Goal: Transaction & Acquisition: Purchase product/service

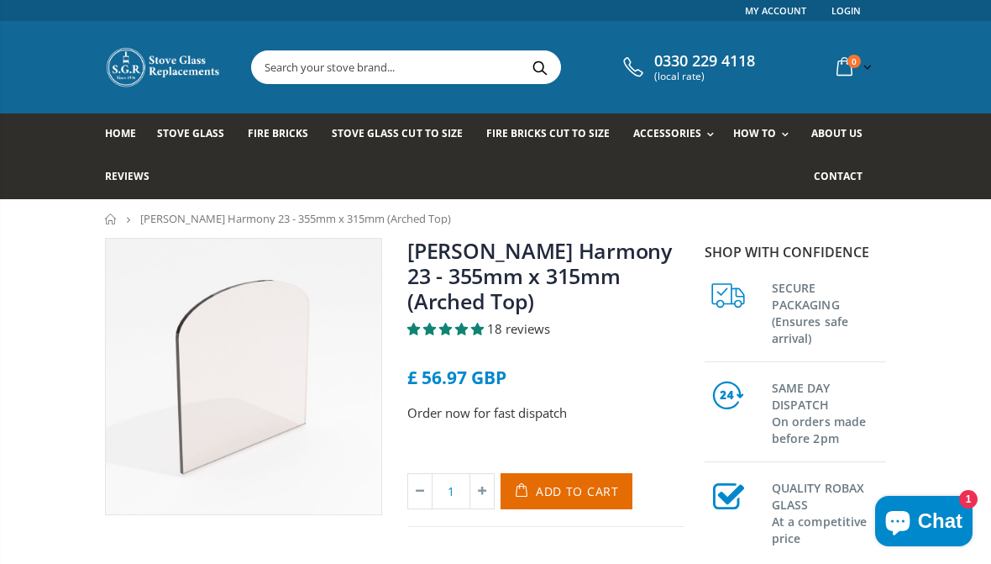
click at [488, 495] on icon at bounding box center [482, 491] width 24 height 34
type input "2"
click at [592, 493] on span "Add to Cart" at bounding box center [577, 491] width 83 height 16
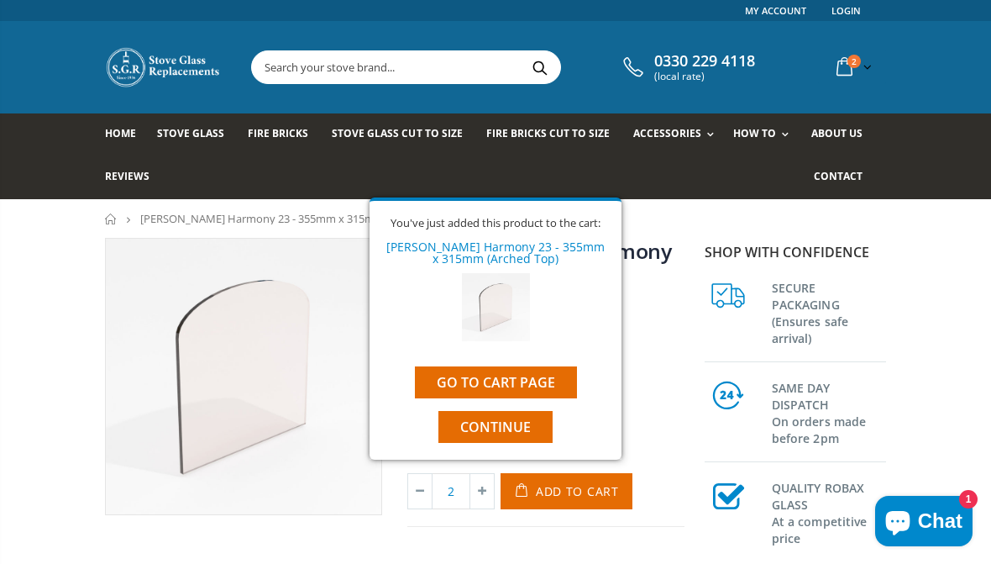
click at [542, 429] on button "Continue" at bounding box center [495, 427] width 114 height 32
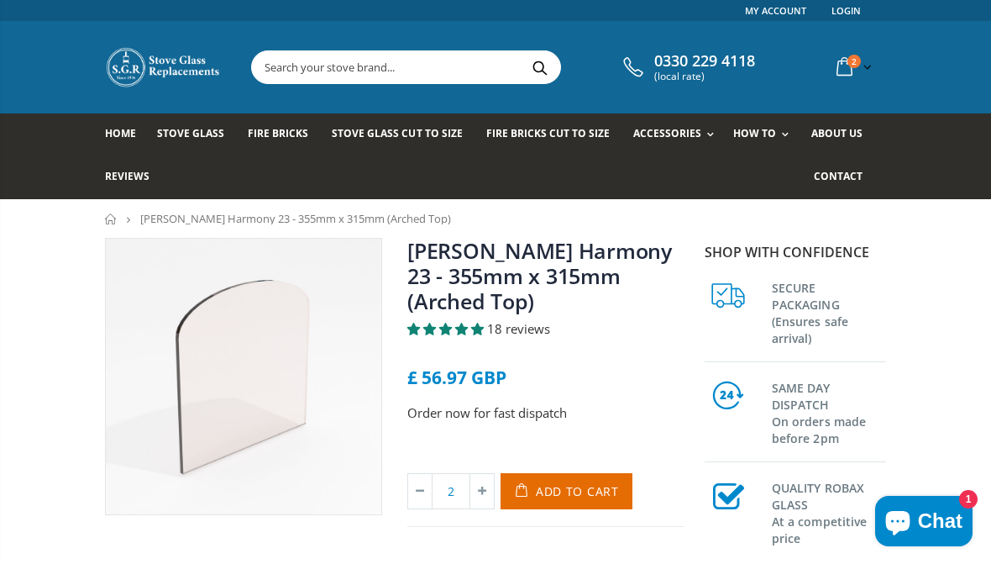
click at [459, 72] on input "text" at bounding box center [483, 67] width 463 height 32
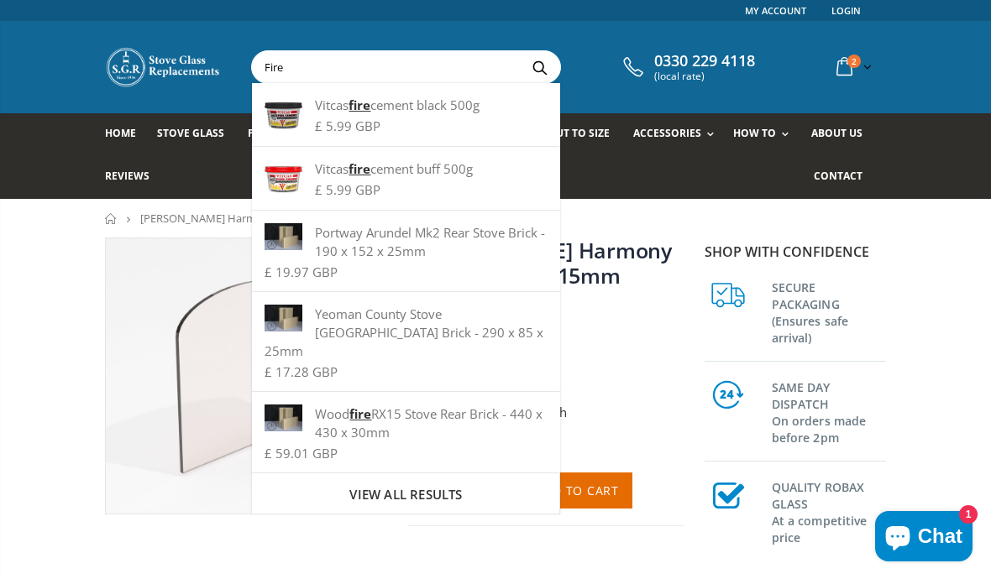
type input "Fire"
click at [443, 118] on div "Vitcas fire cement black 500g £ 5.99 GBP" at bounding box center [406, 115] width 308 height 64
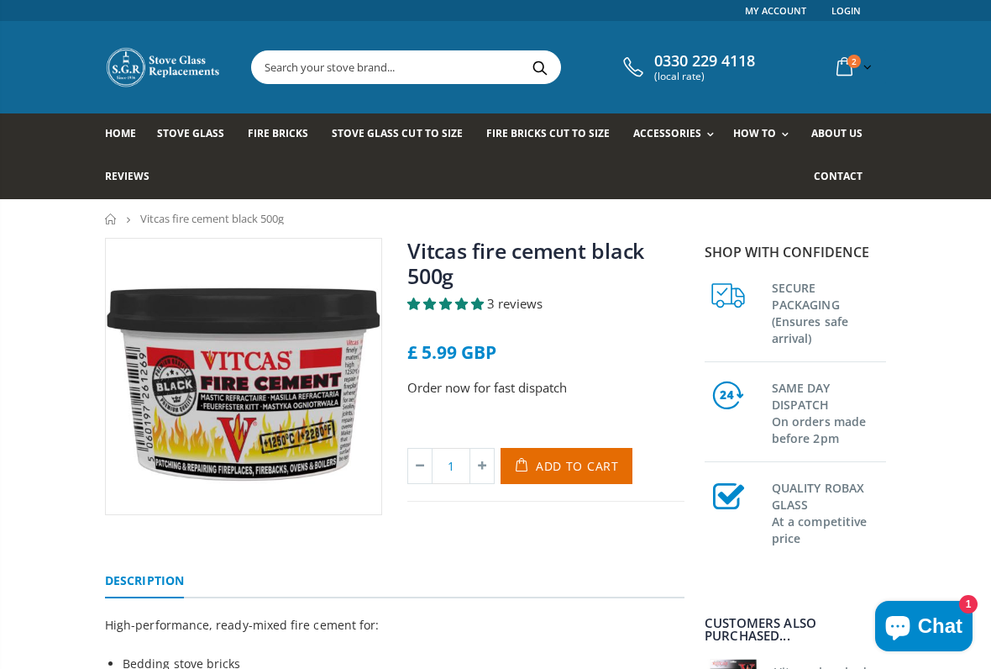
click at [520, 310] on span "3 reviews" at bounding box center [514, 303] width 55 height 17
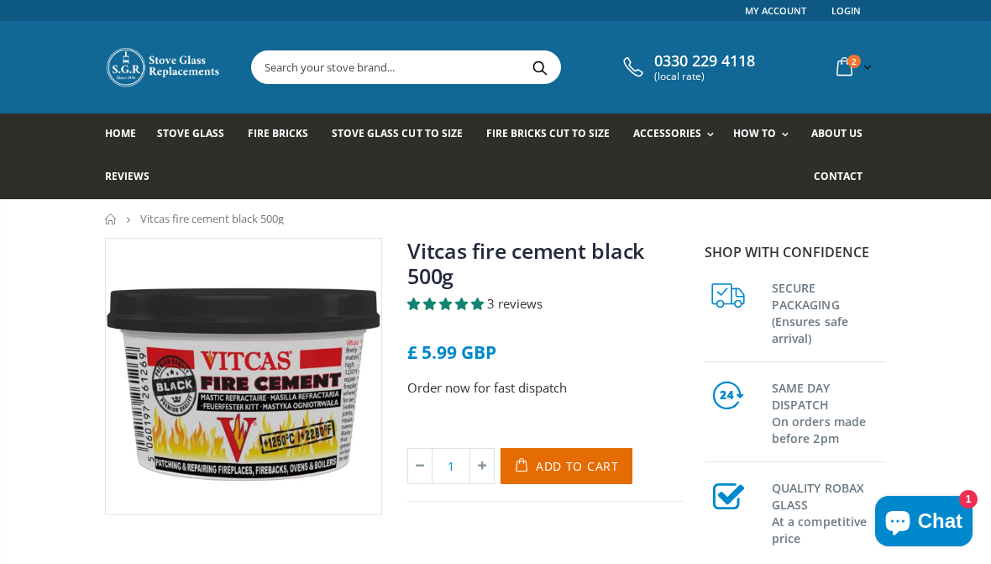
click at [601, 473] on span "Add to Cart" at bounding box center [577, 466] width 83 height 16
click at [469, 71] on input "text" at bounding box center [483, 67] width 463 height 32
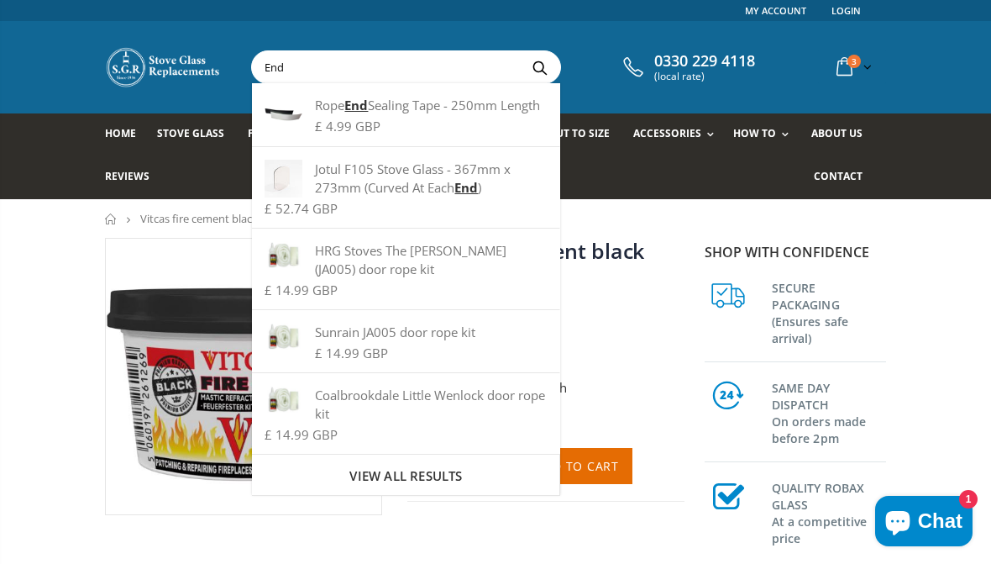
type input "End"
click at [460, 114] on div "Rope End Sealing Tape - 250mm Length" at bounding box center [406, 105] width 282 height 18
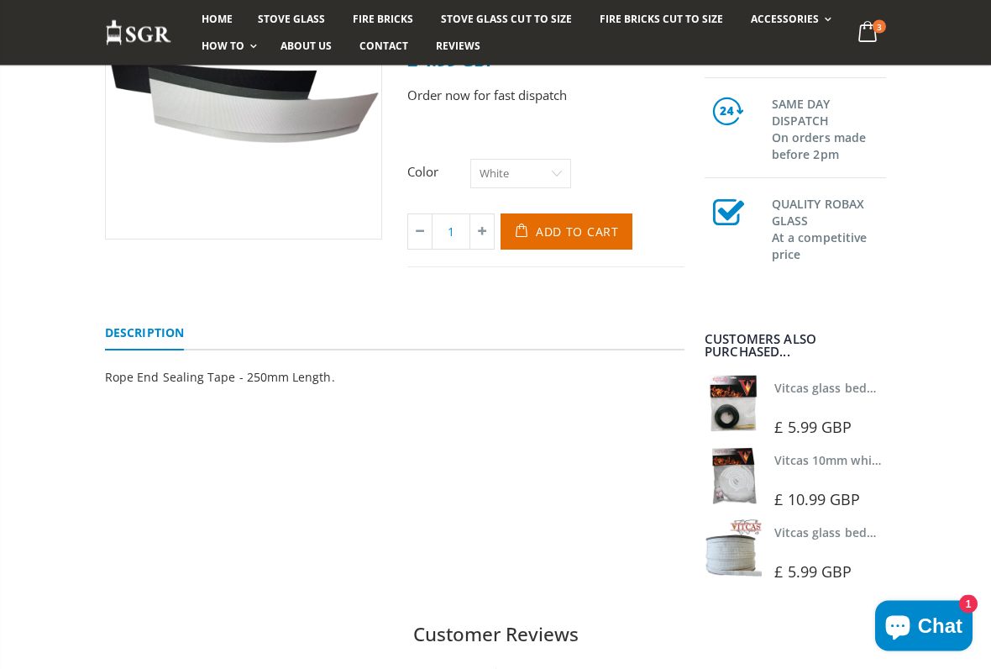
scroll to position [275, 0]
click at [856, 464] on link "Vitcas 10mm white rope kit - includes rope seal and glue!" at bounding box center [938, 460] width 329 height 16
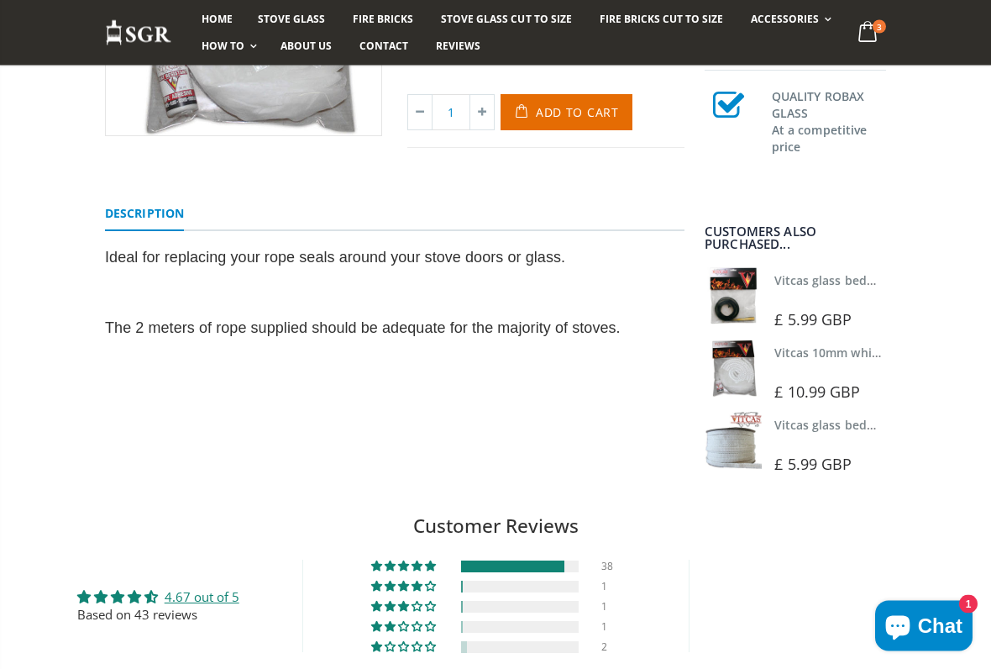
scroll to position [379, 0]
click at [848, 443] on div at bounding box center [832, 442] width 116 height 12
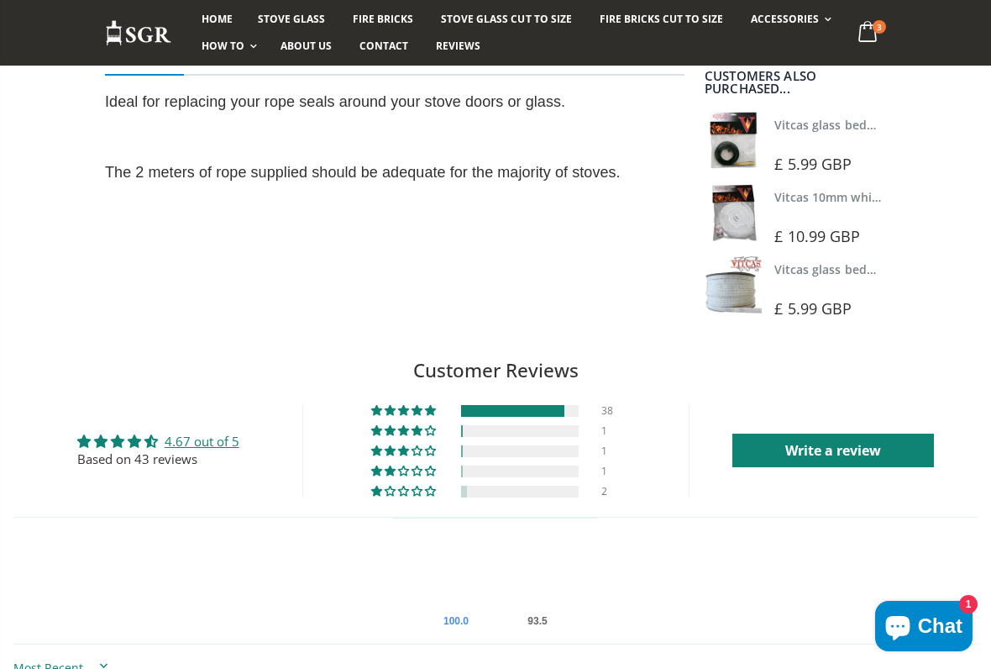
scroll to position [538, 0]
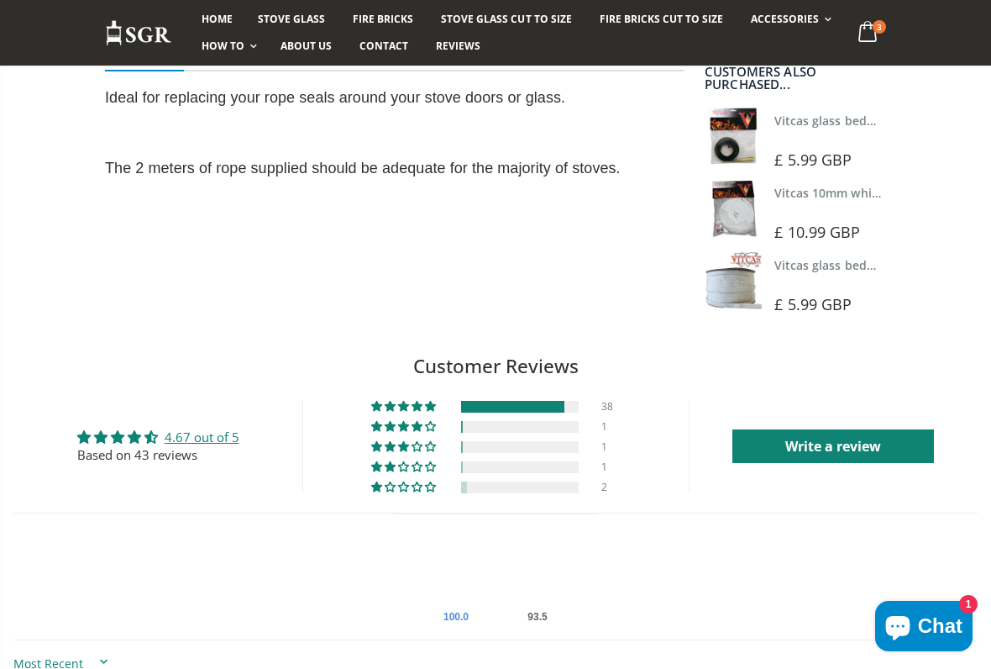
click at [597, 464] on div "1" at bounding box center [496, 466] width 250 height 12
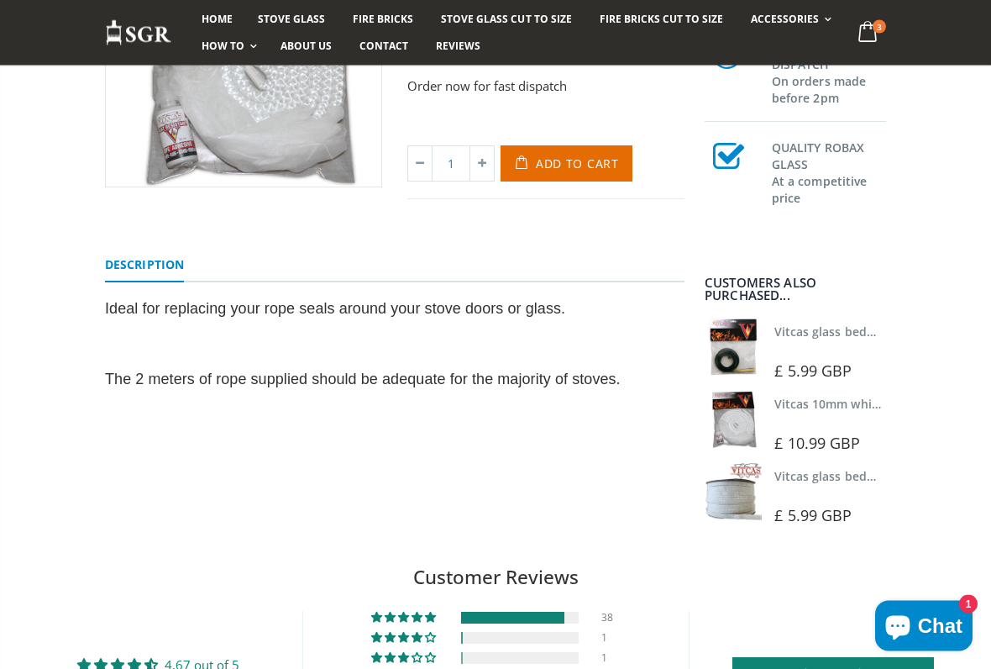
scroll to position [328, 0]
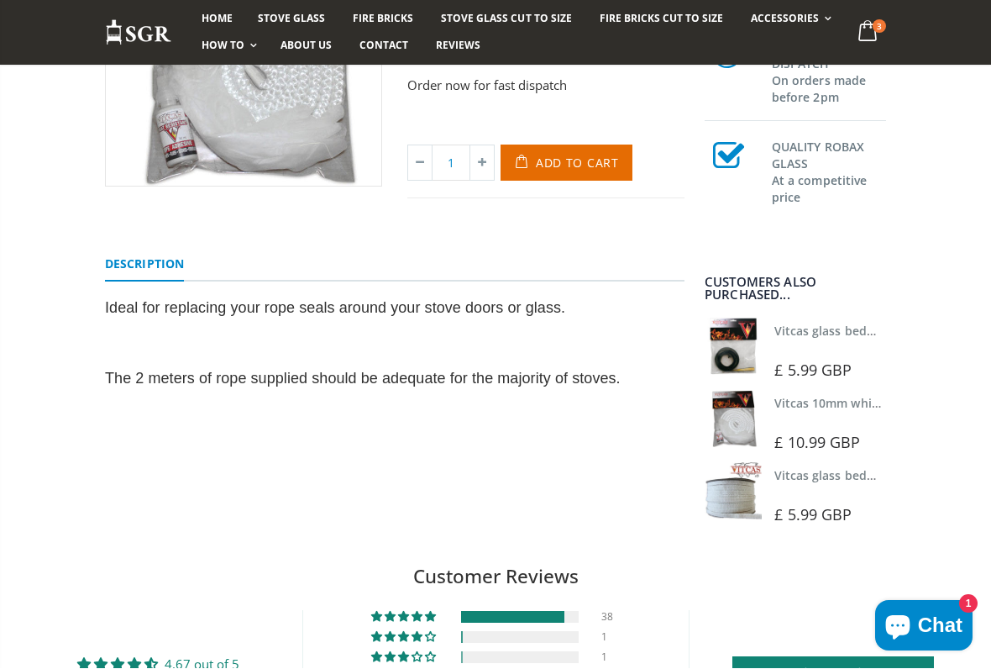
click at [851, 336] on link "Vitcas glass bedding in tape - 2mm x 10mm x 2 meters" at bounding box center [930, 331] width 313 height 16
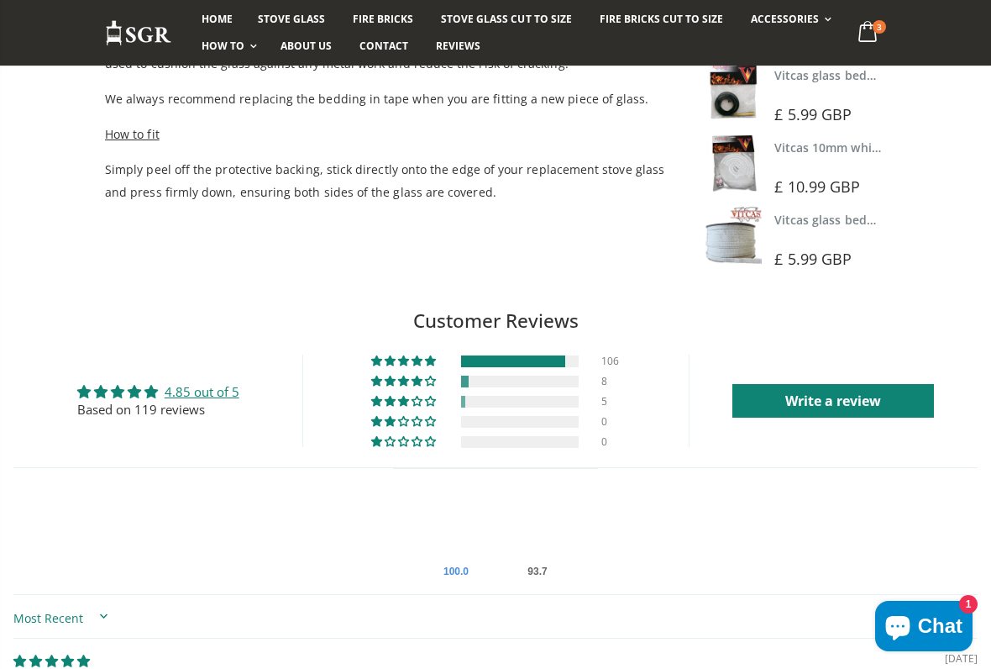
scroll to position [588, 0]
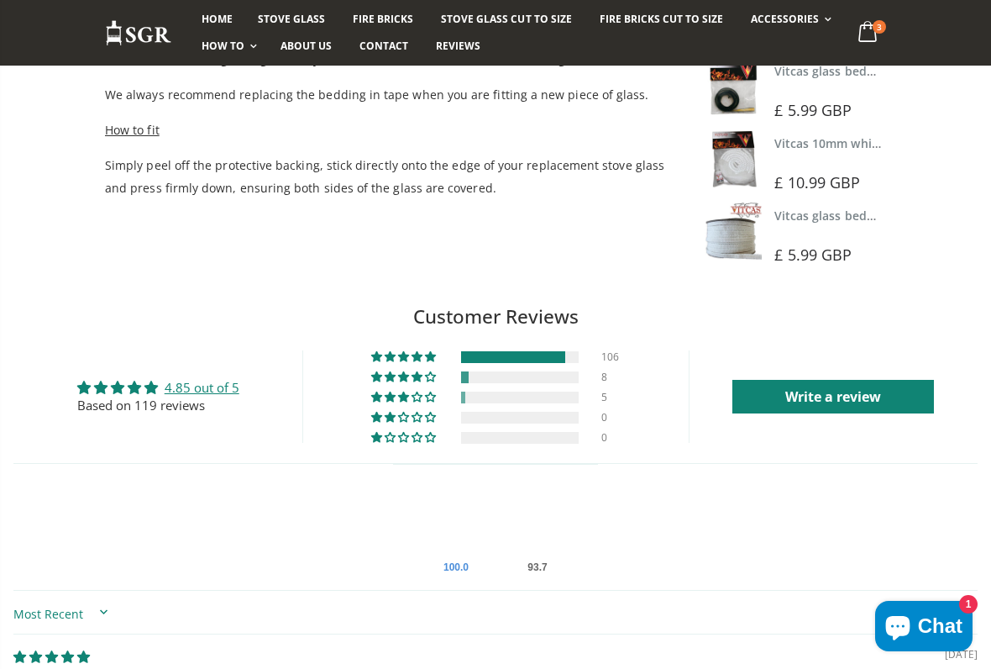
click at [609, 399] on div "5" at bounding box center [611, 397] width 20 height 12
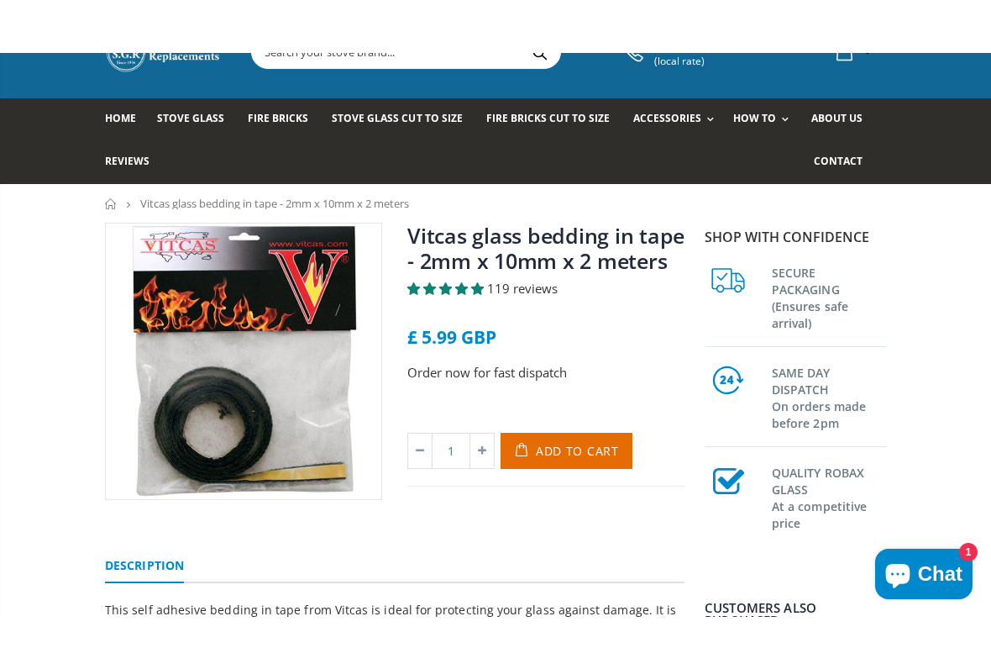
scroll to position [77, 0]
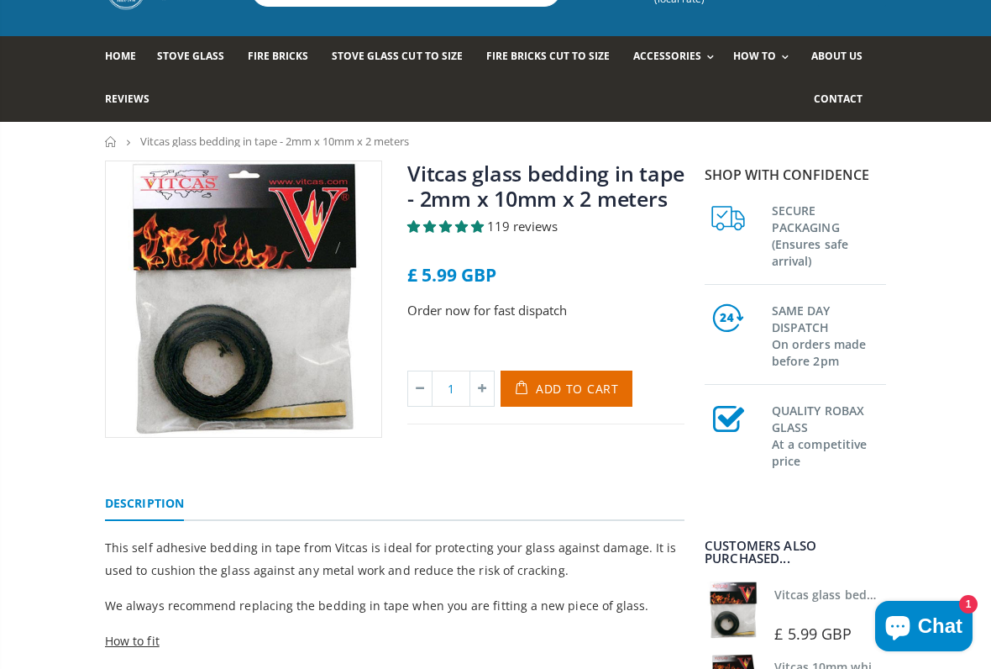
click at [616, 389] on span "Add to Cart" at bounding box center [577, 388] width 83 height 16
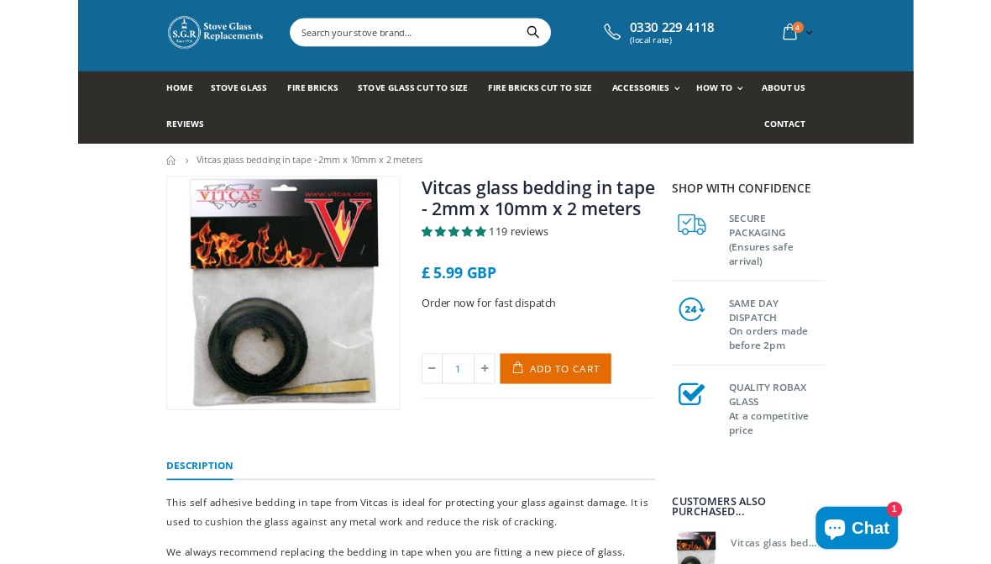
scroll to position [0, 0]
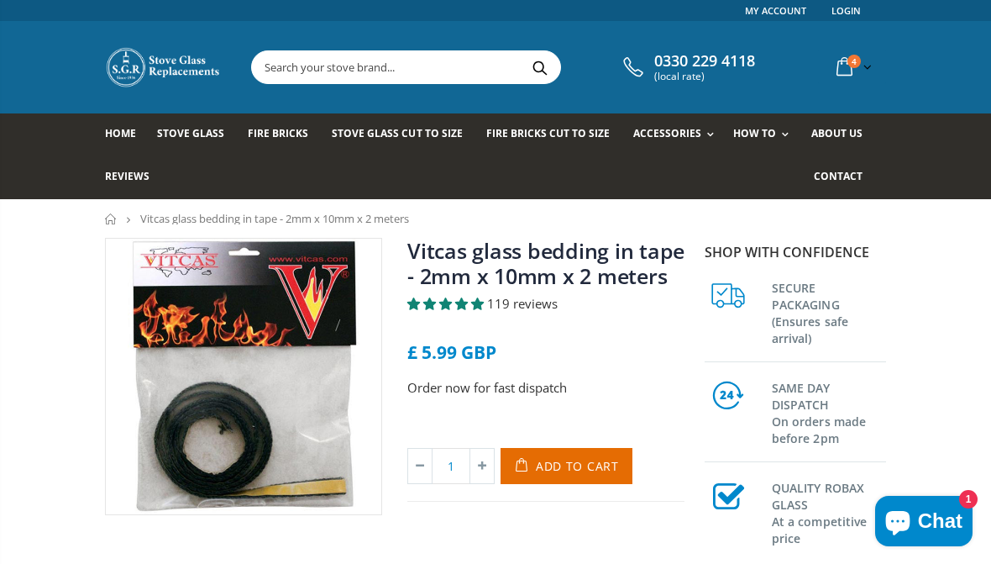
click at [697, 180] on link "Rope Kits" at bounding box center [729, 179] width 171 height 29
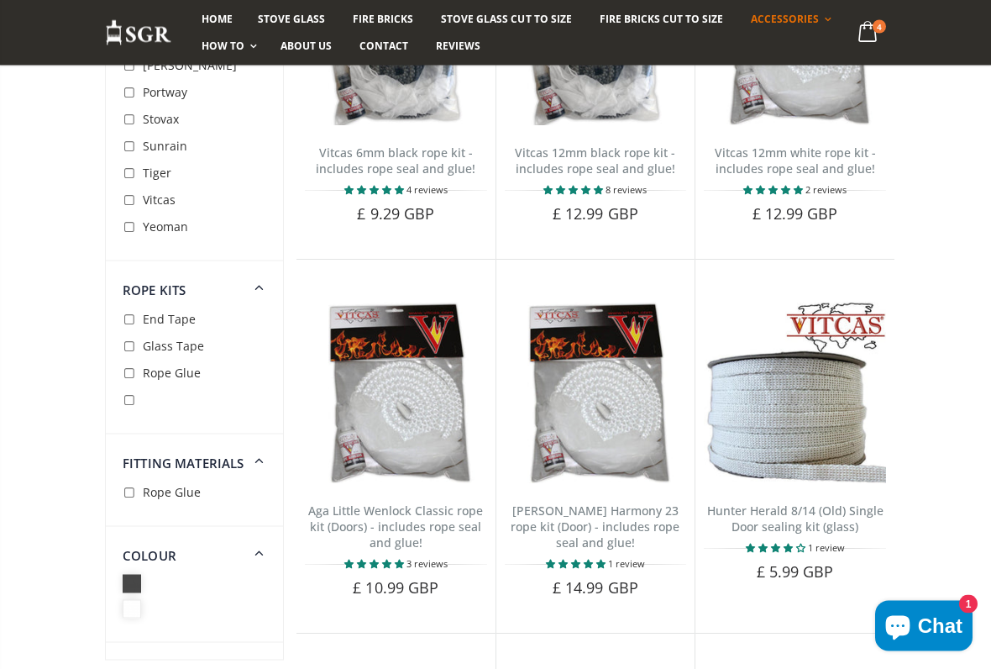
scroll to position [1464, 0]
click at [622, 502] on link "[PERSON_NAME] Harmony 23 rope kit (Door) - includes rope seal and glue!" at bounding box center [595, 526] width 169 height 48
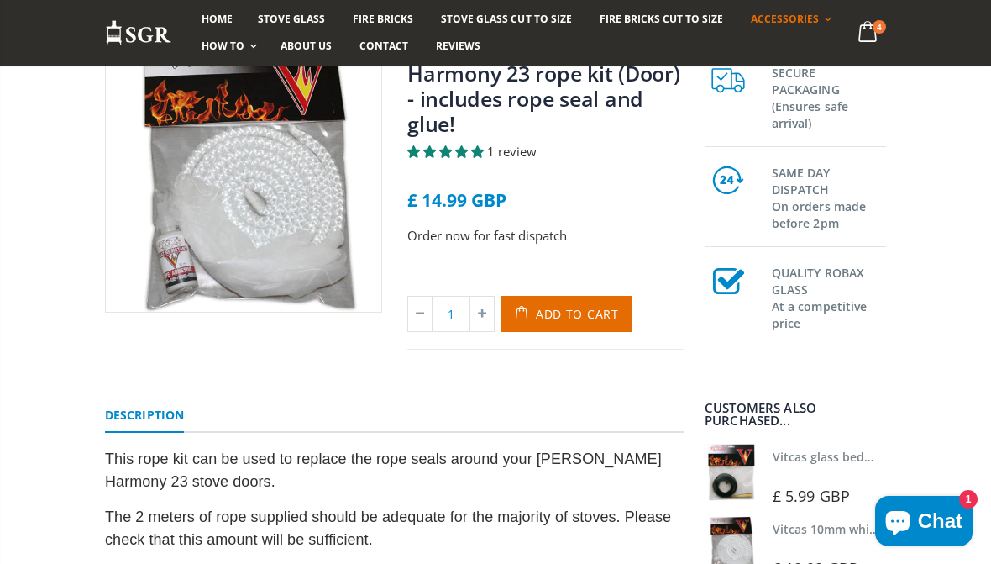
scroll to position [202, 0]
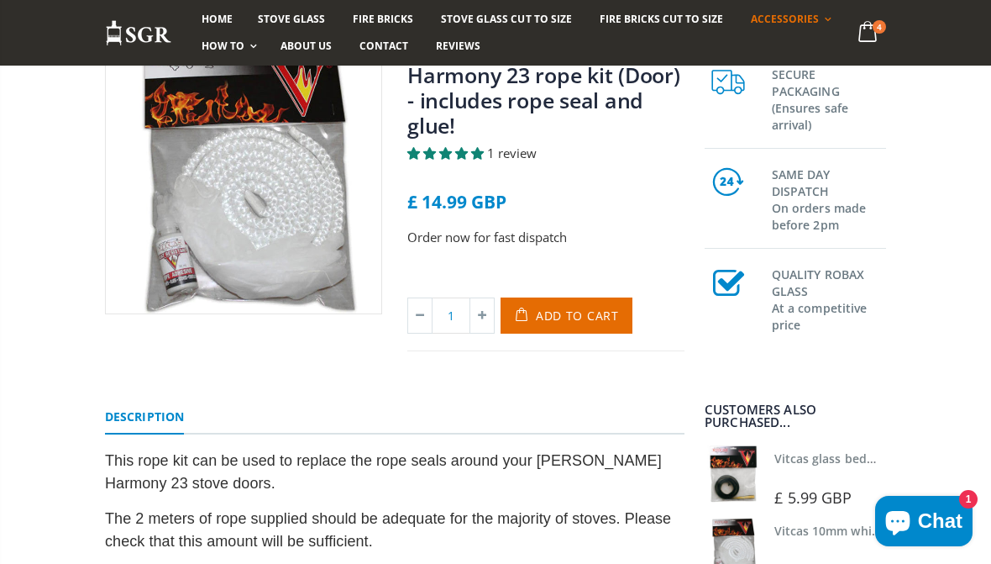
click at [605, 307] on span "Add to Cart" at bounding box center [577, 315] width 83 height 16
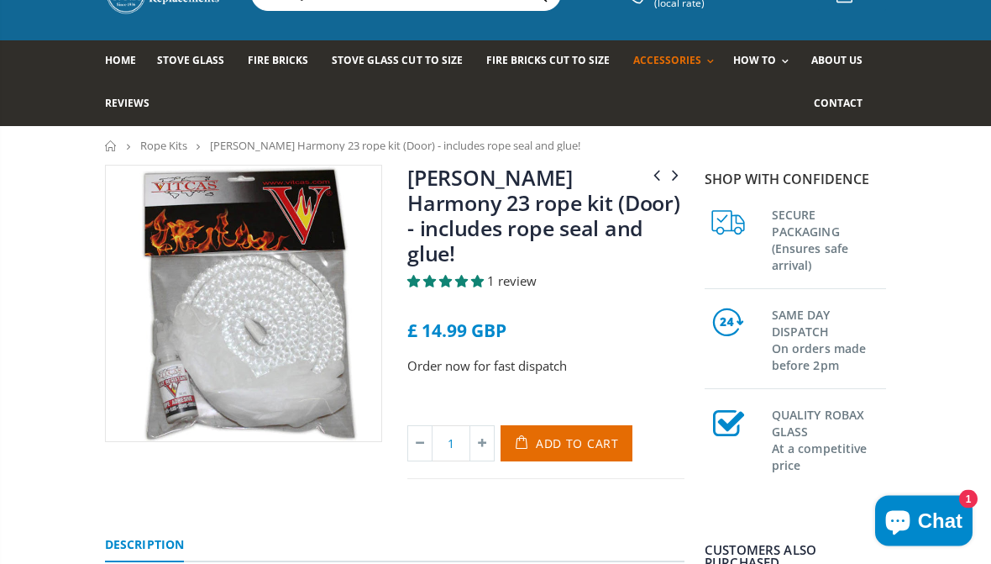
scroll to position [60, 0]
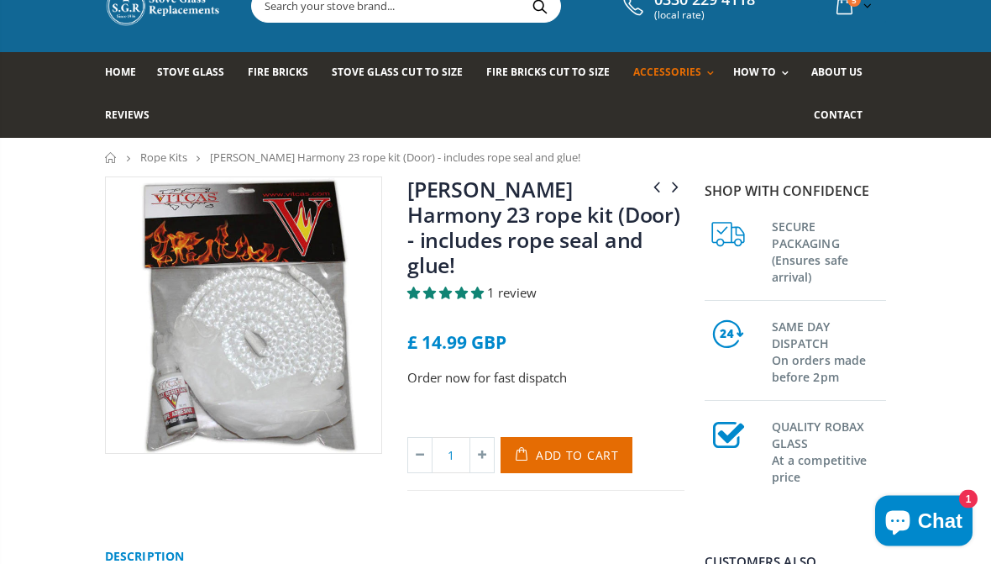
click at [939, 526] on span "Chat" at bounding box center [940, 520] width 45 height 25
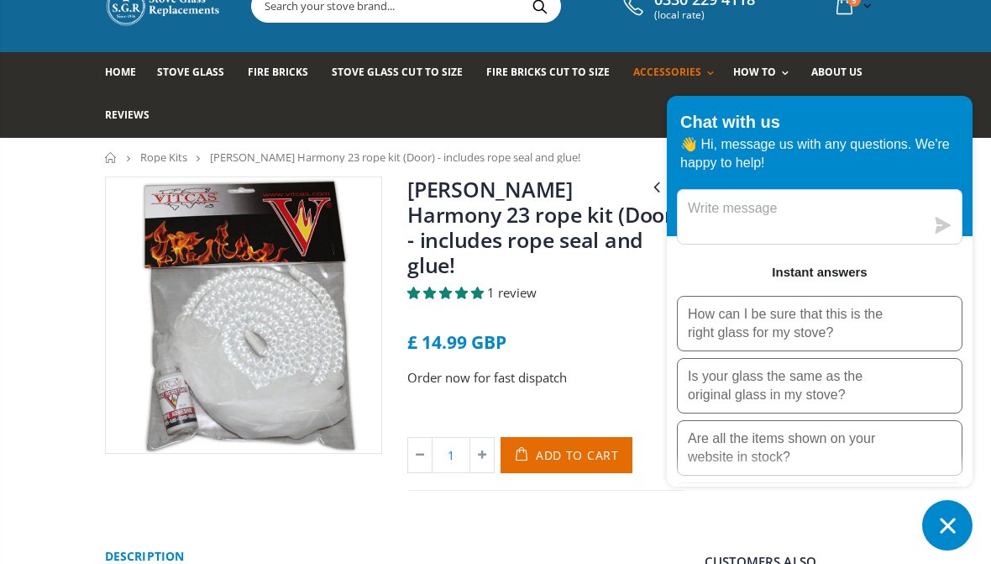
click at [665, 505] on inbox-online-store-chat at bounding box center [820, 323] width 316 height 454
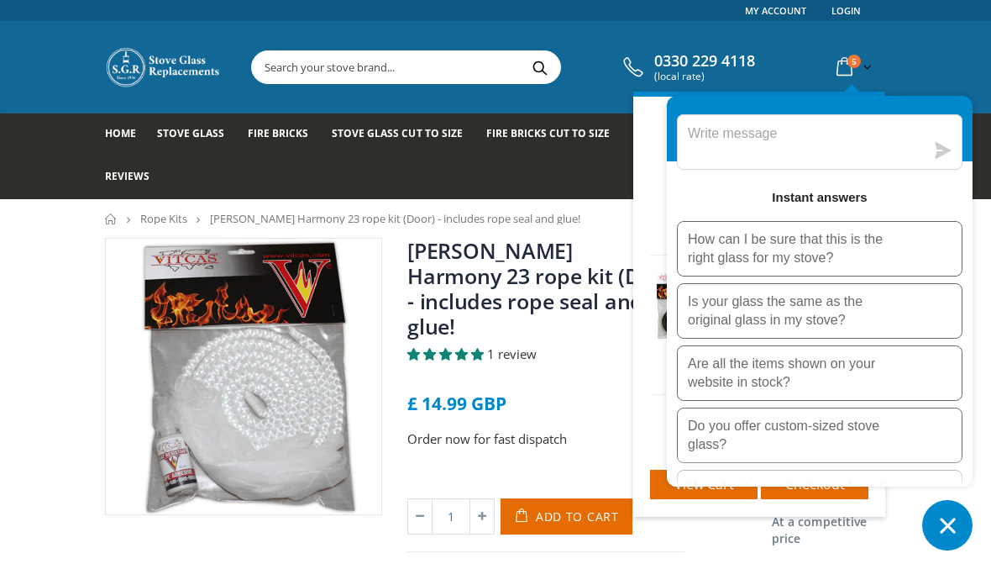
scroll to position [70, 0]
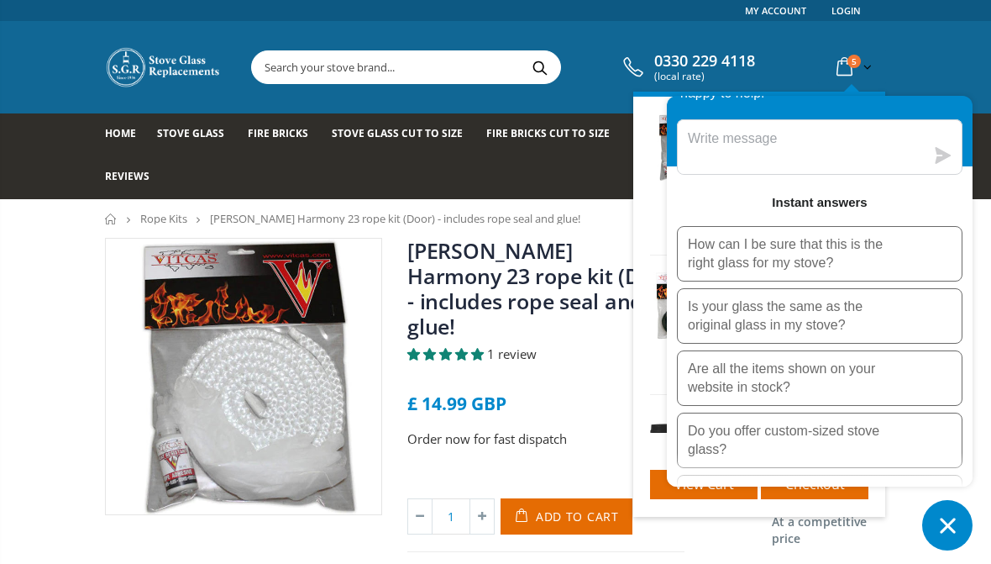
click at [958, 527] on icon "Chat window" at bounding box center [948, 525] width 26 height 26
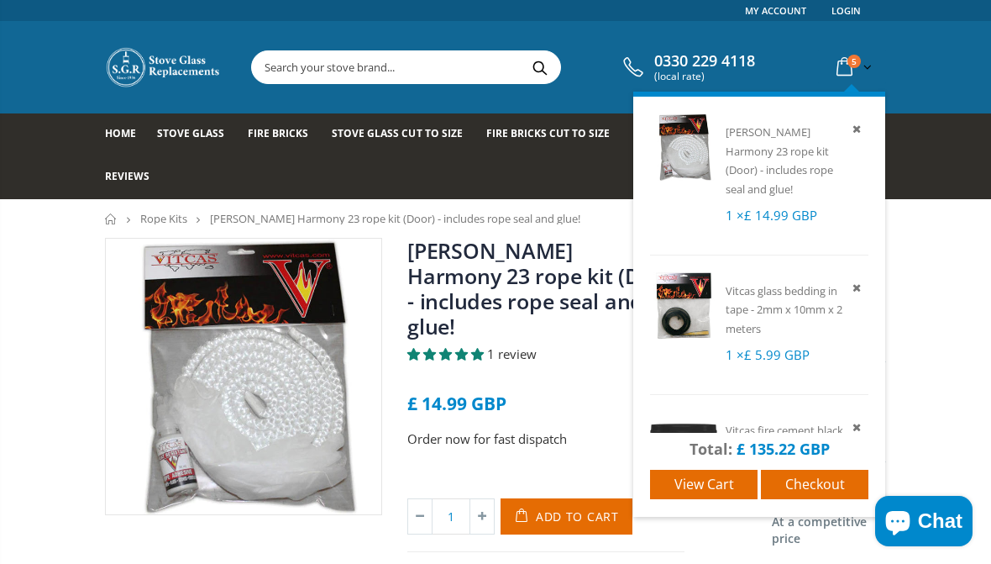
click at [734, 487] on link "View cart" at bounding box center [703, 483] width 107 height 29
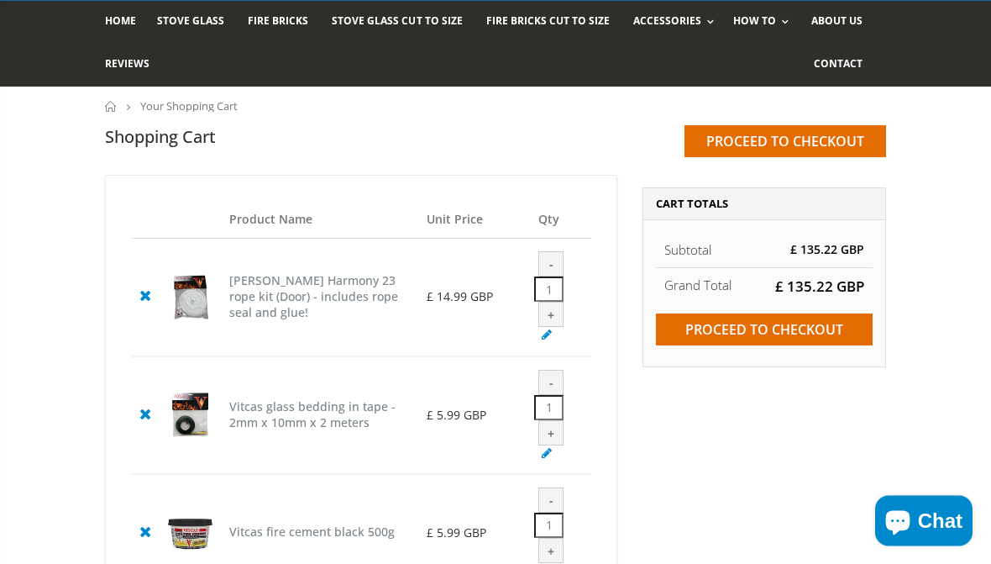
scroll to position [110, 0]
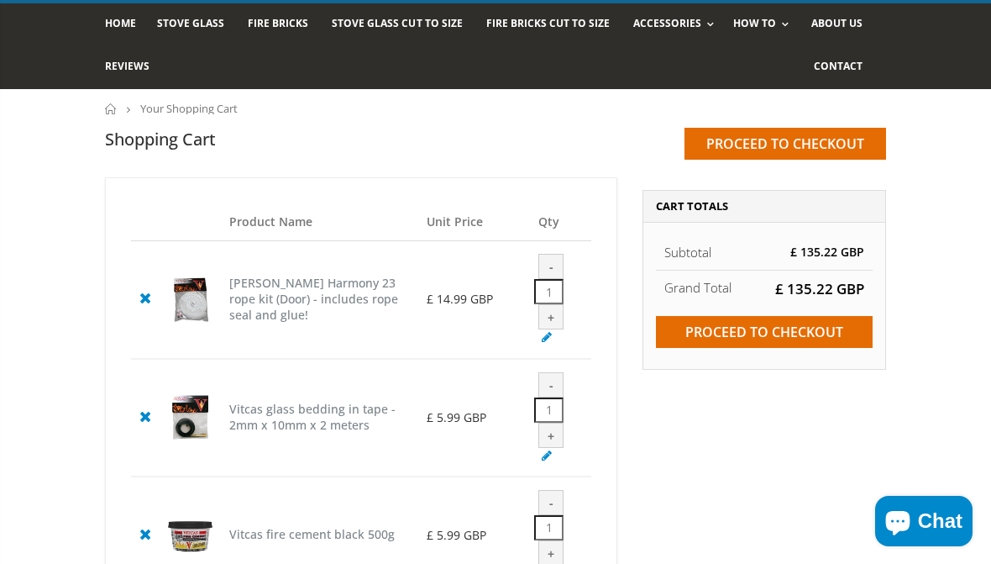
click at [830, 332] on input "Proceed to checkout" at bounding box center [764, 332] width 217 height 32
